Goal: Task Accomplishment & Management: Complete application form

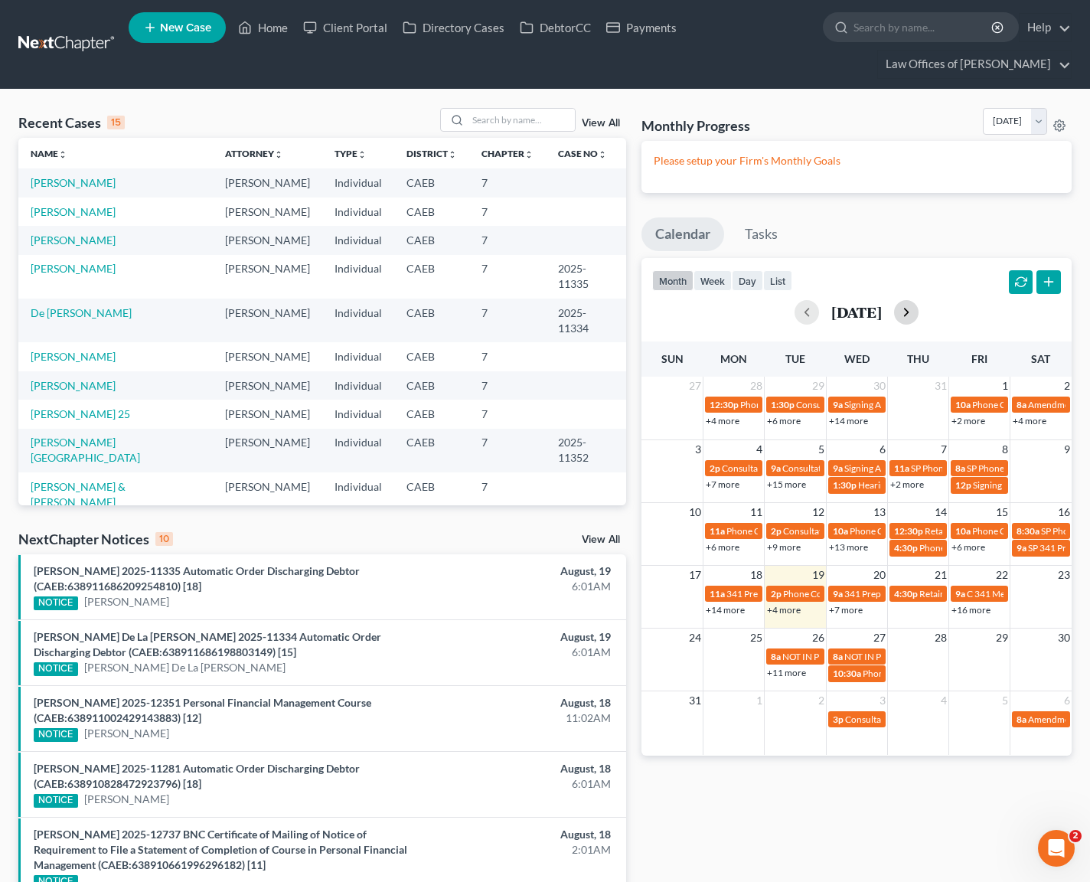
click at [918, 306] on button "button" at bounding box center [906, 312] width 24 height 24
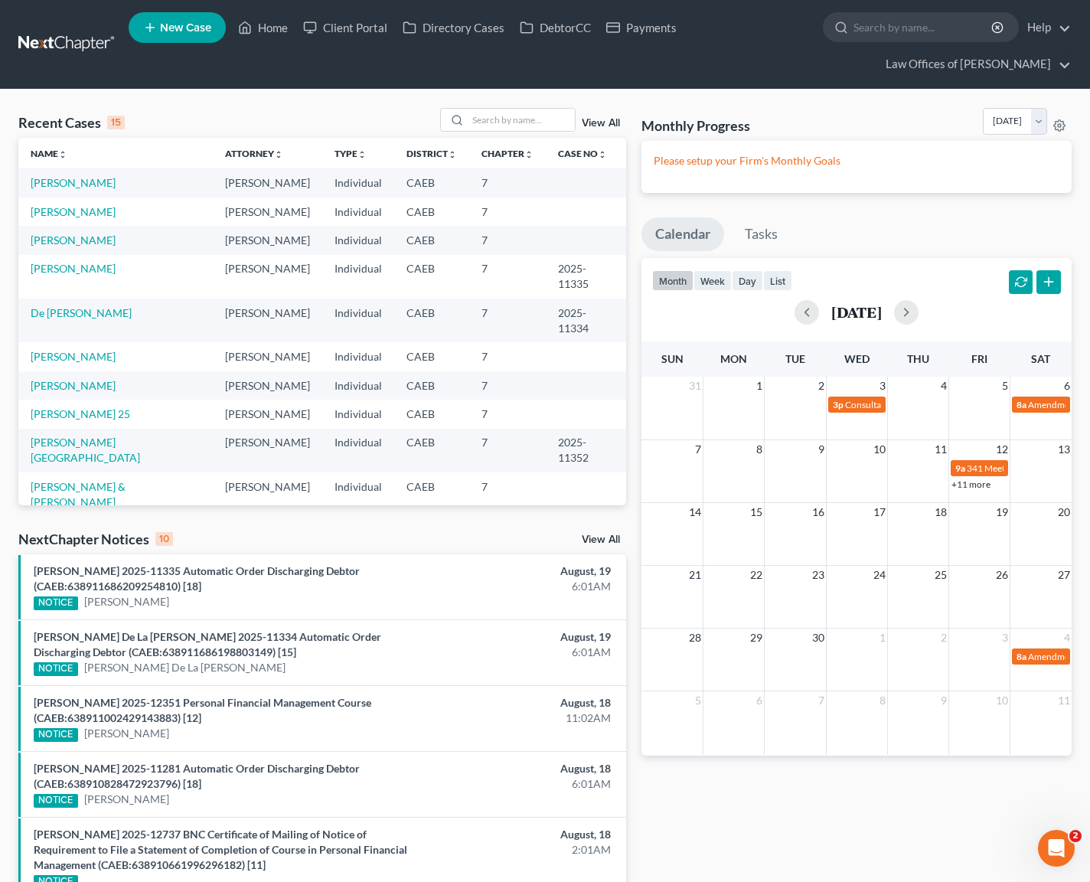
click at [966, 485] on link "+11 more" at bounding box center [970, 483] width 39 height 11
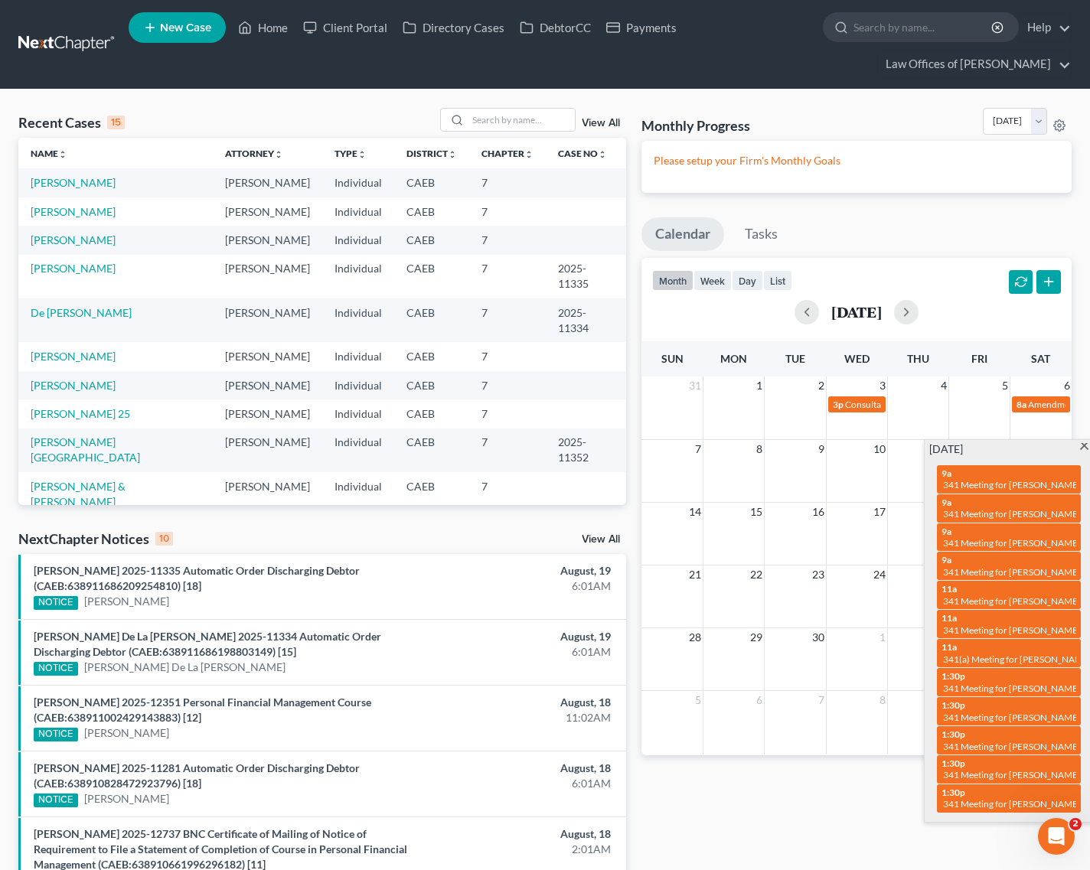
click at [1080, 443] on span at bounding box center [1083, 448] width 11 height 10
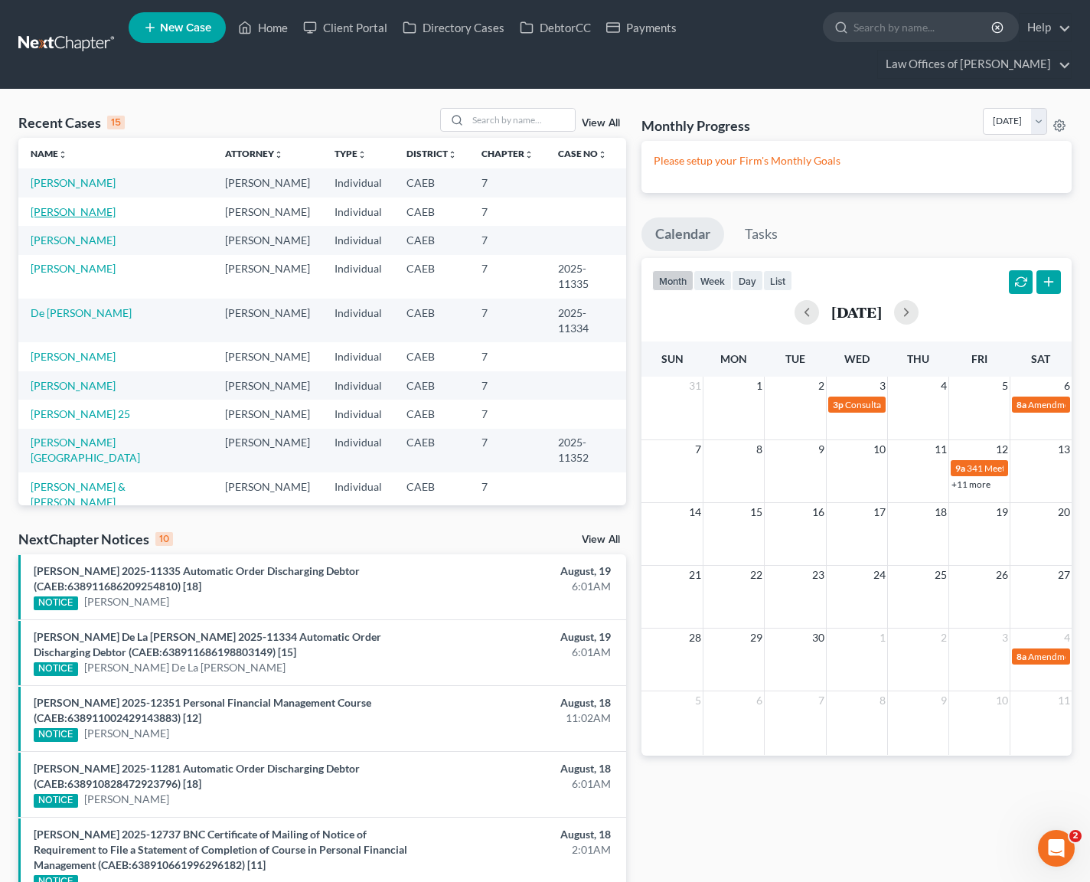
click at [116, 210] on link "[PERSON_NAME]" at bounding box center [73, 211] width 85 height 13
select select "6"
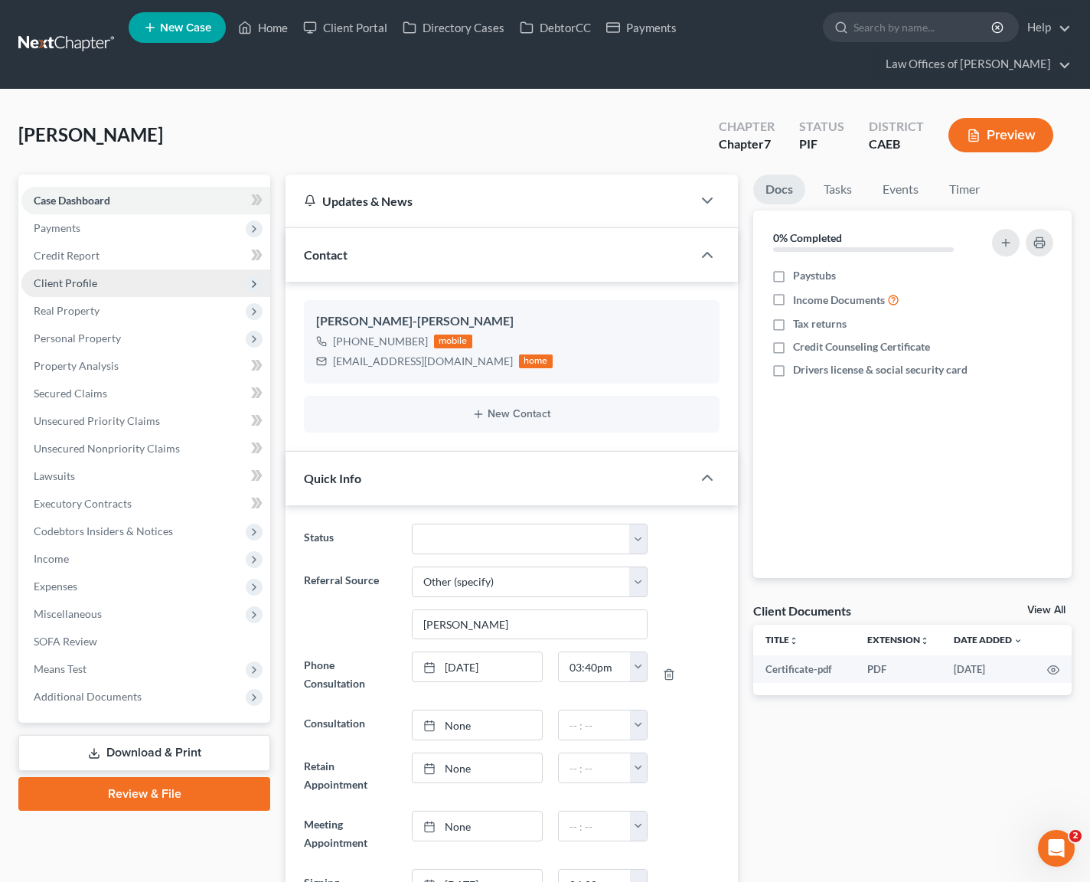
scroll to position [496, 0]
click at [80, 284] on span "Client Profile" at bounding box center [66, 282] width 64 height 13
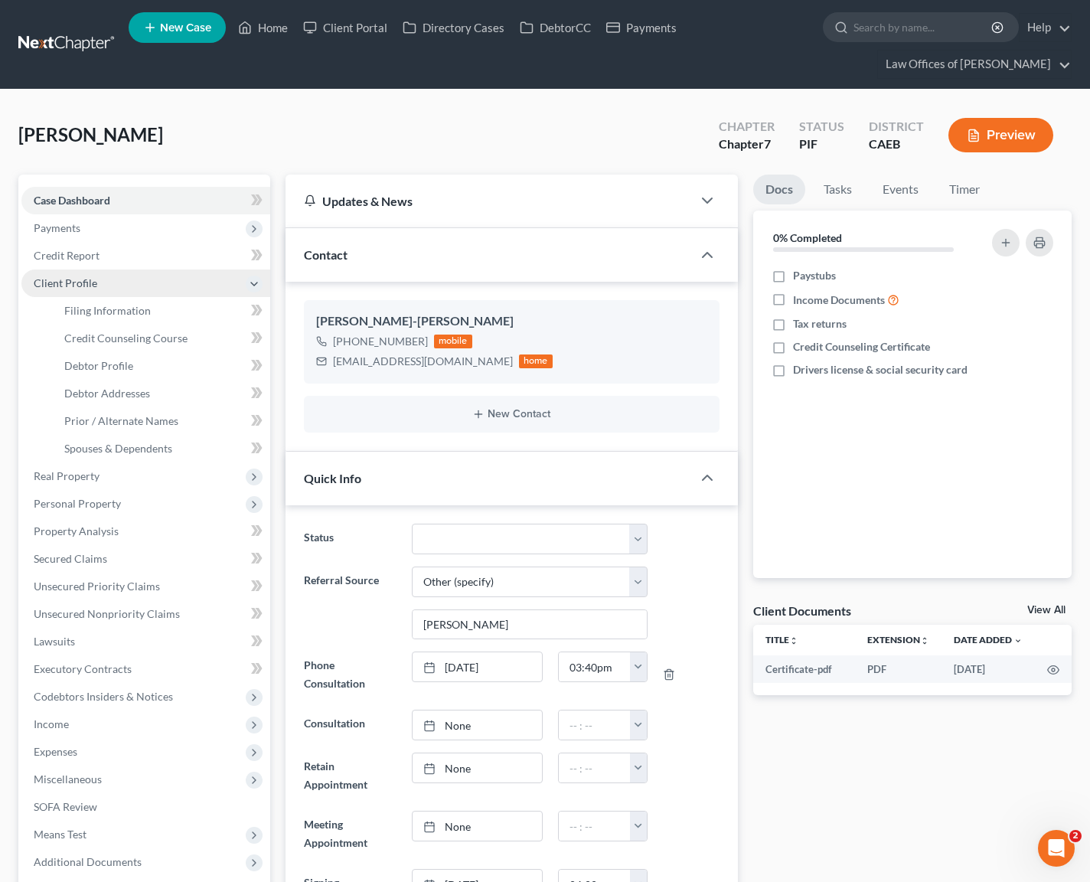
scroll to position [1399, 0]
click at [105, 309] on span "Filing Information" at bounding box center [107, 310] width 86 height 13
select select "1"
select select "0"
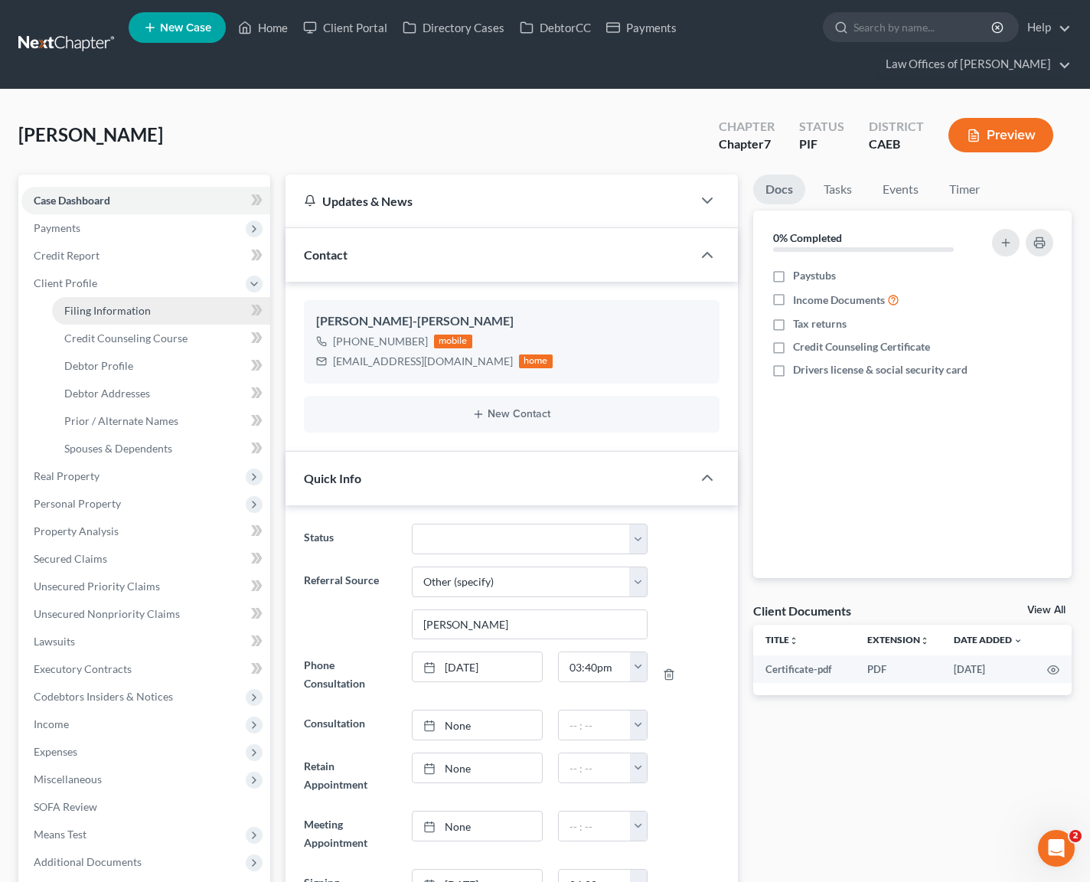
select select "4"
select select "1"
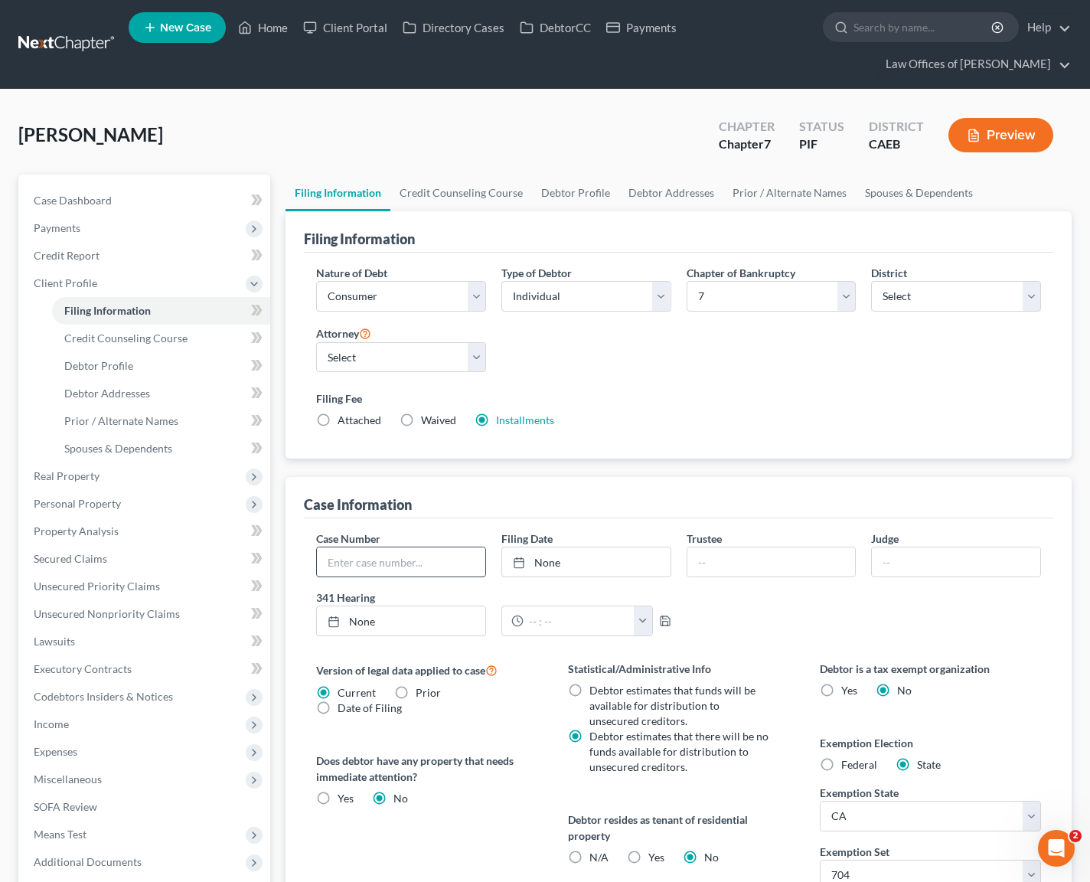
click at [397, 557] on input "text" at bounding box center [401, 561] width 168 height 29
type input "2025-12787"
type input "[DATE]"
click at [550, 562] on link "None" at bounding box center [586, 561] width 168 height 29
click at [274, 31] on link "Home" at bounding box center [262, 28] width 65 height 28
